Goal: Task Accomplishment & Management: Manage account settings

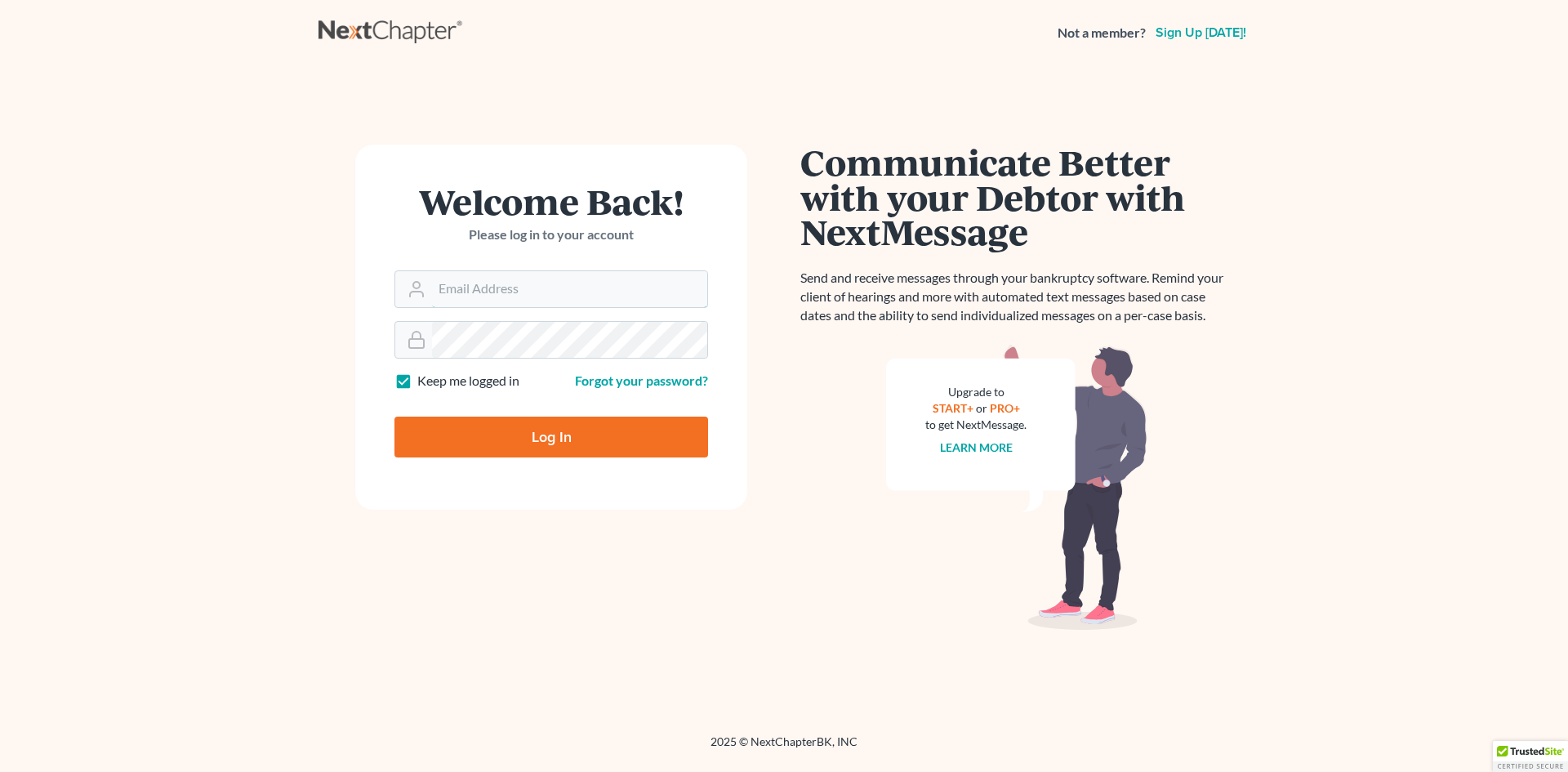
type input "[EMAIL_ADDRESS][DOMAIN_NAME]"
click at [550, 433] on input "Log In" at bounding box center [551, 437] width 313 height 41
type input "Thinking..."
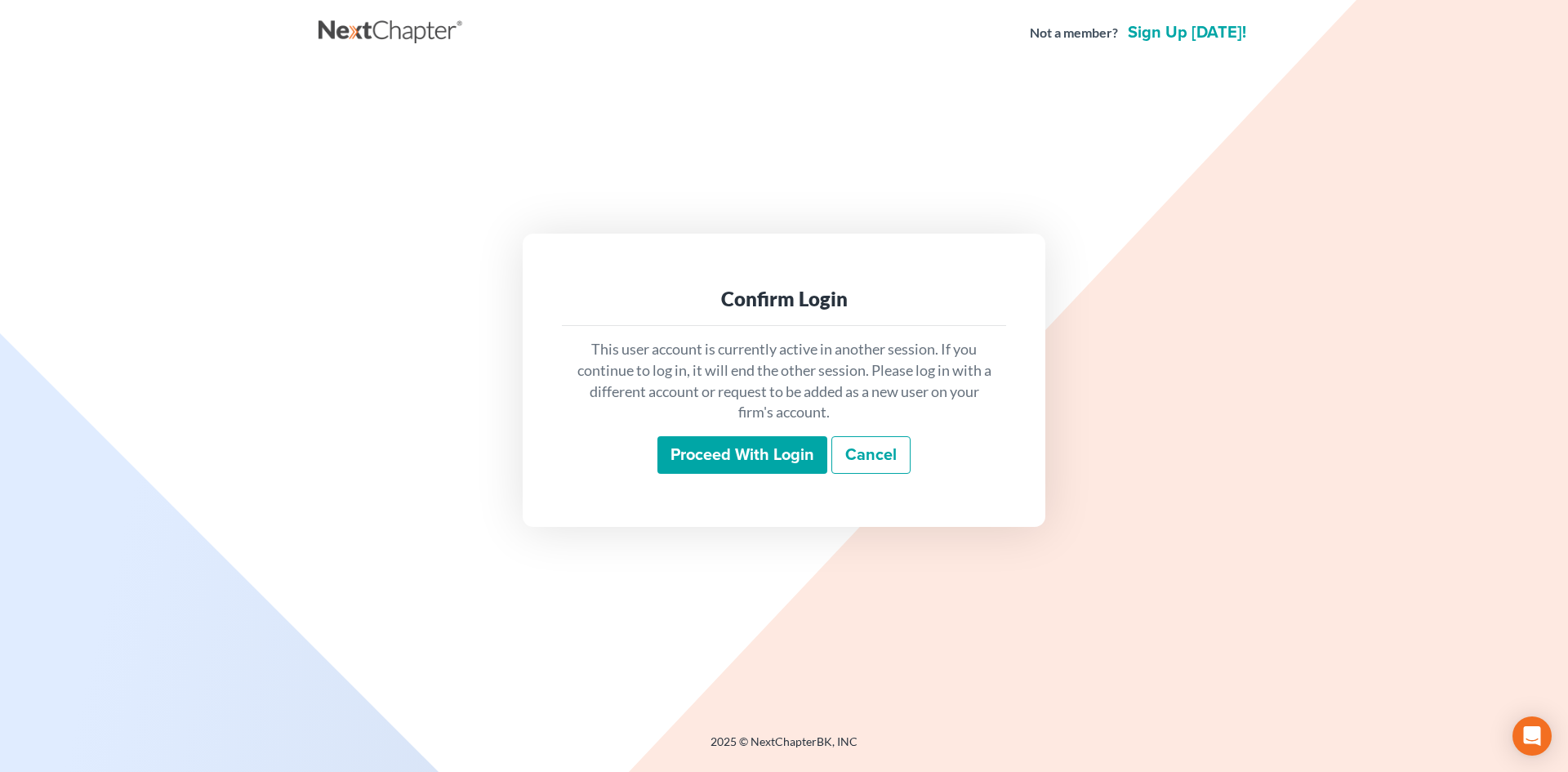
click at [738, 454] on input "Proceed with login" at bounding box center [742, 454] width 170 height 38
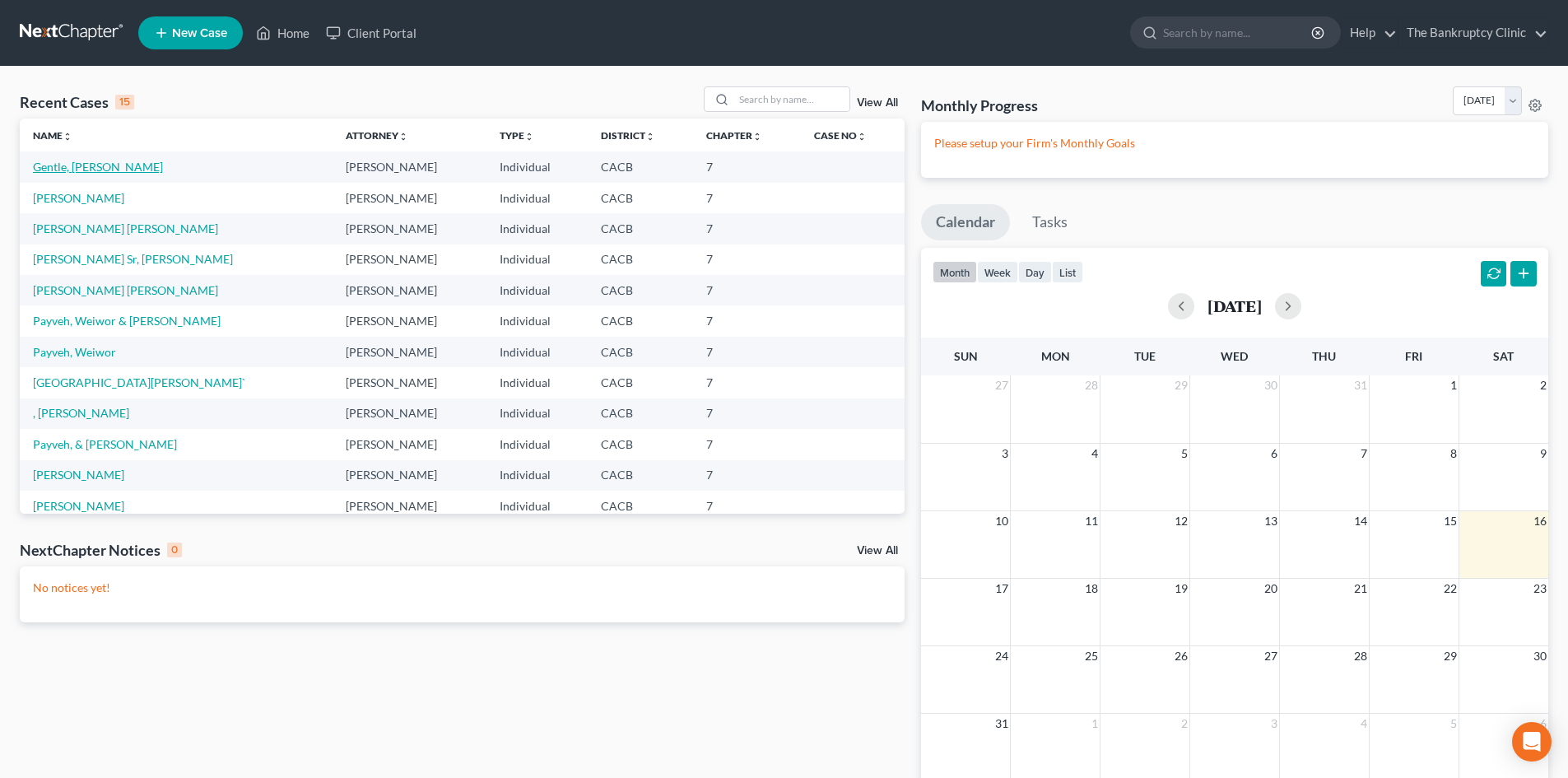
click at [90, 170] on link "Gentle, Dawn" at bounding box center [97, 167] width 130 height 14
